Goal: Information Seeking & Learning: Learn about a topic

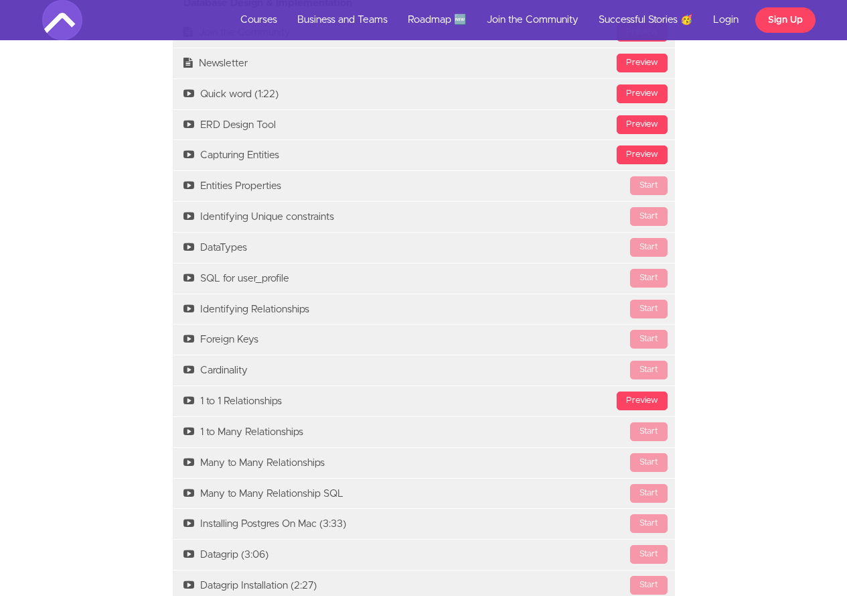
scroll to position [2747, 0]
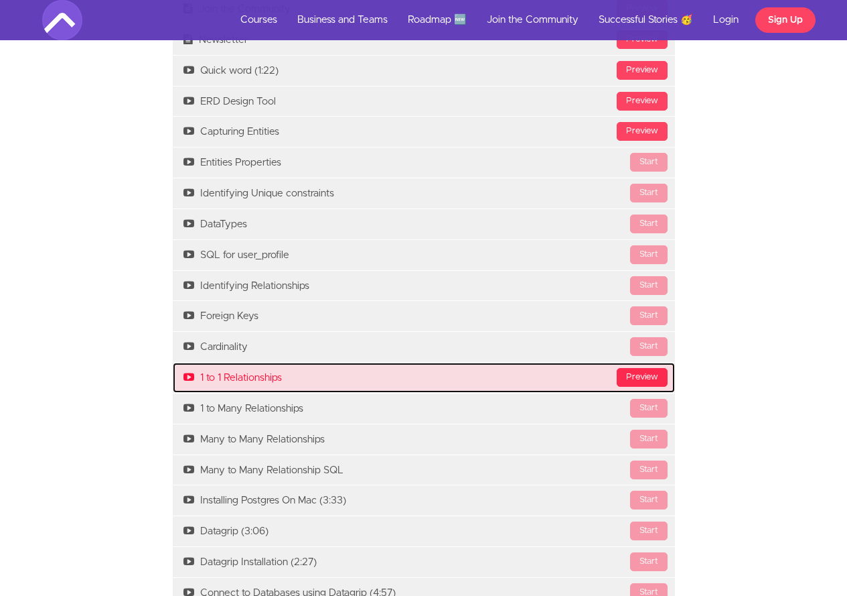
click at [640, 376] on div "Preview" at bounding box center [642, 377] width 51 height 19
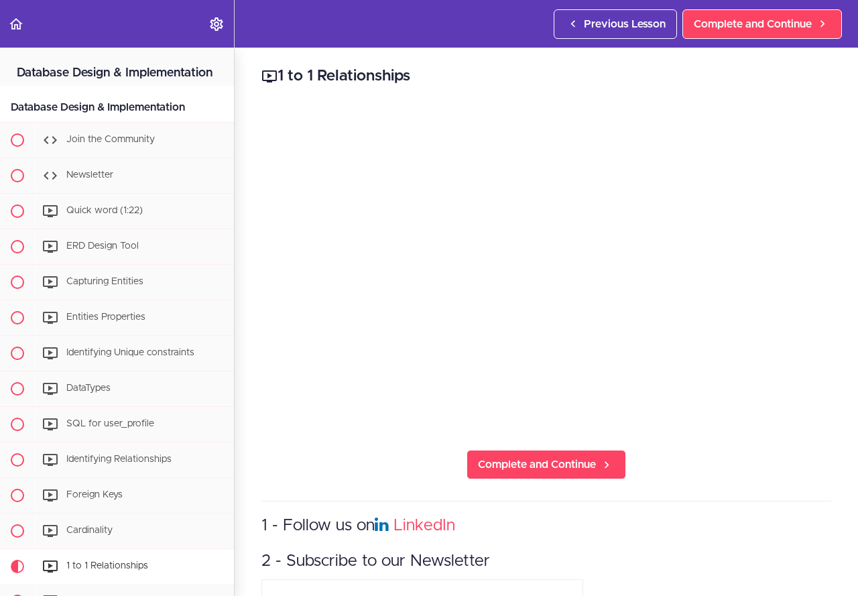
scroll to position [513, 0]
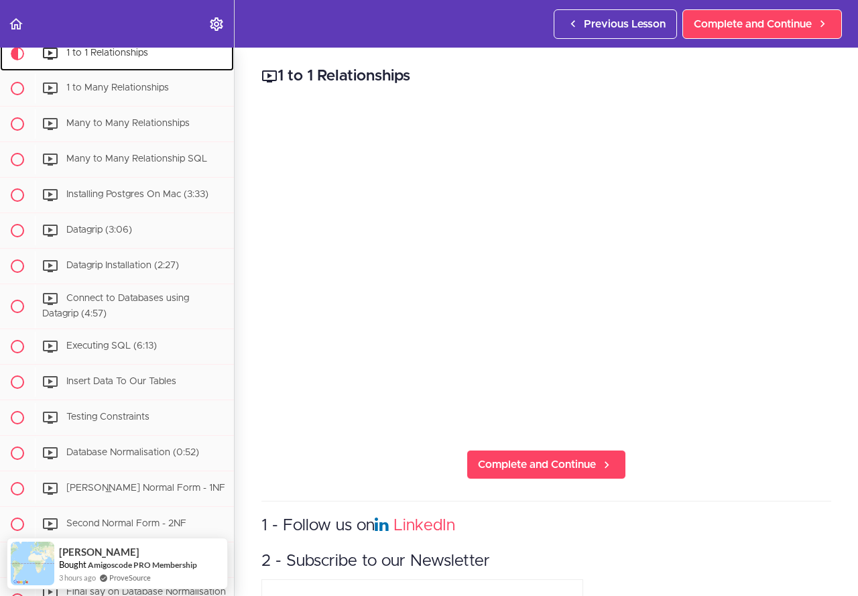
click at [17, 60] on span "Current item" at bounding box center [17, 53] width 13 height 13
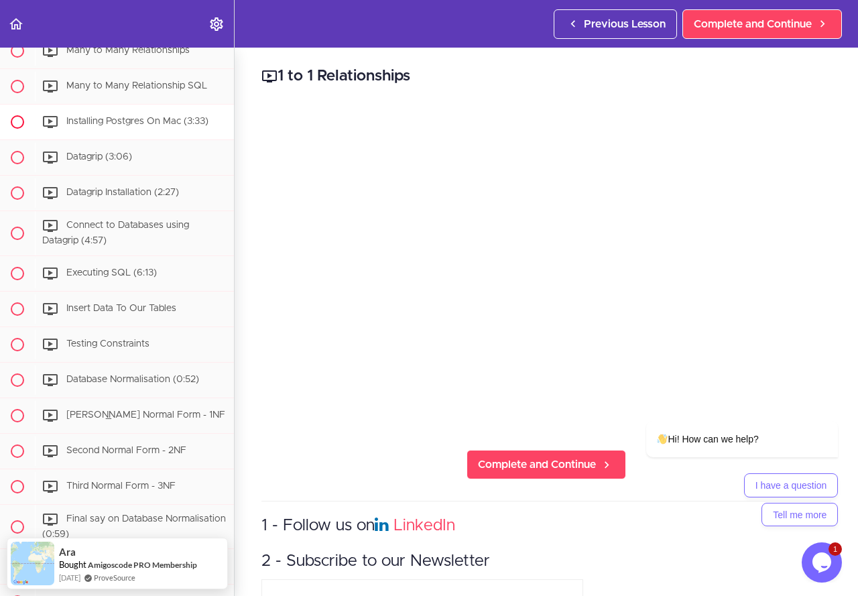
scroll to position [608, 0]
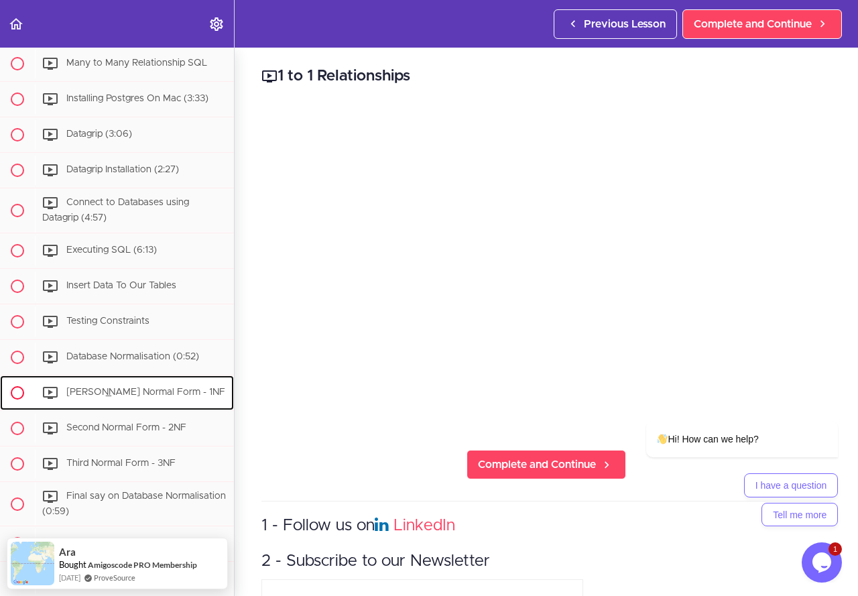
click at [97, 404] on div "[PERSON_NAME] Normal Form - 1NF" at bounding box center [134, 392] width 199 height 29
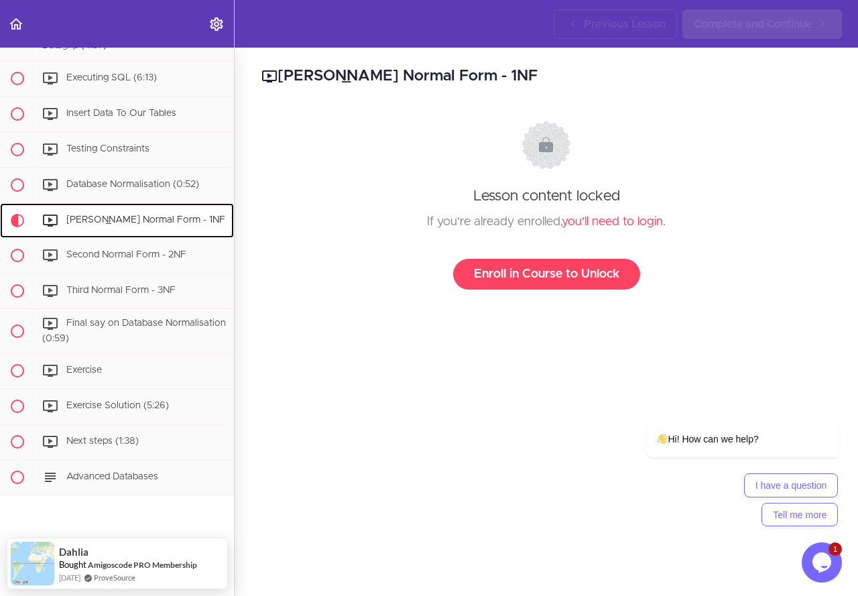
scroll to position [809, 0]
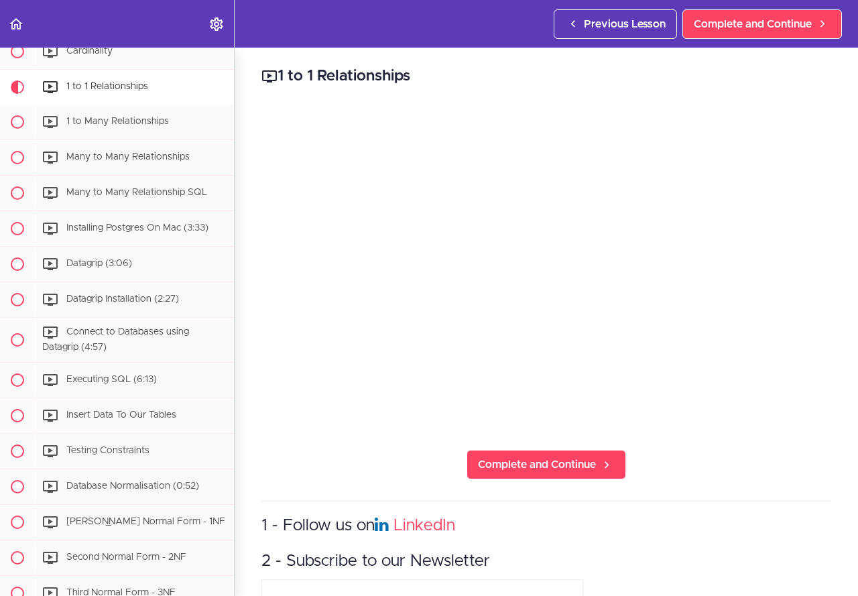
scroll to position [513, 0]
